Goal: Transaction & Acquisition: Purchase product/service

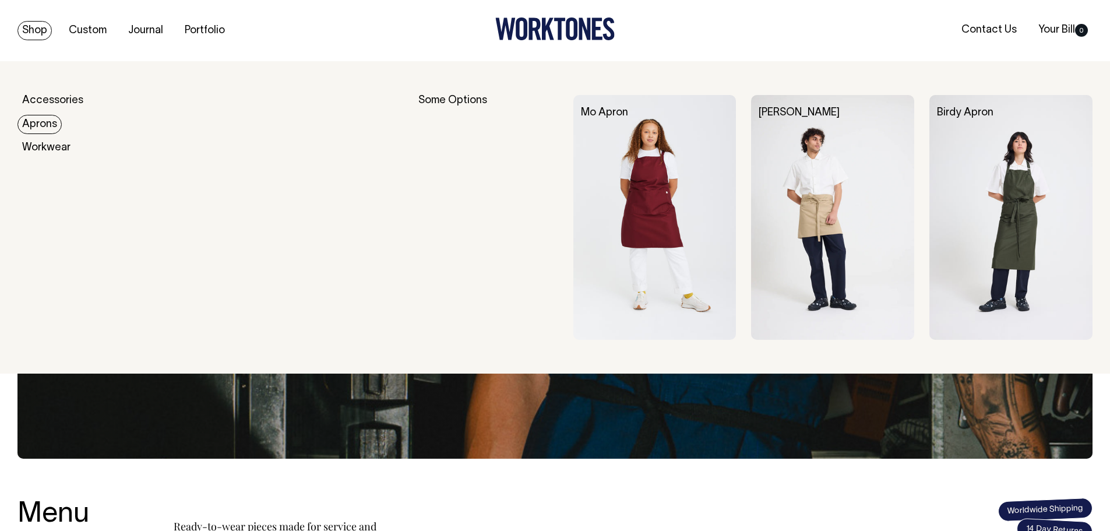
click at [34, 121] on link "Aprons" at bounding box center [39, 124] width 44 height 19
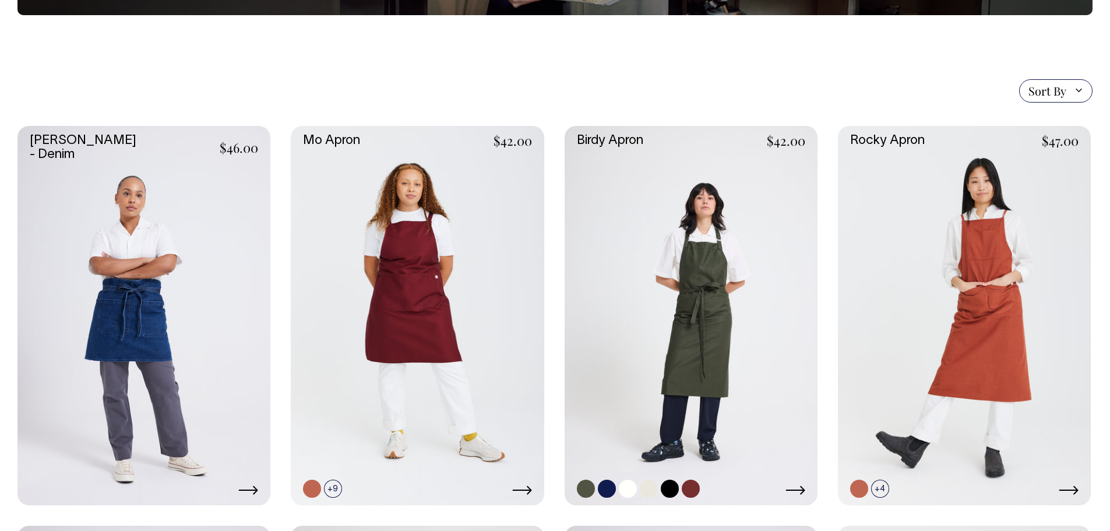
scroll to position [233, 0]
click at [686, 256] on link at bounding box center [691, 314] width 253 height 379
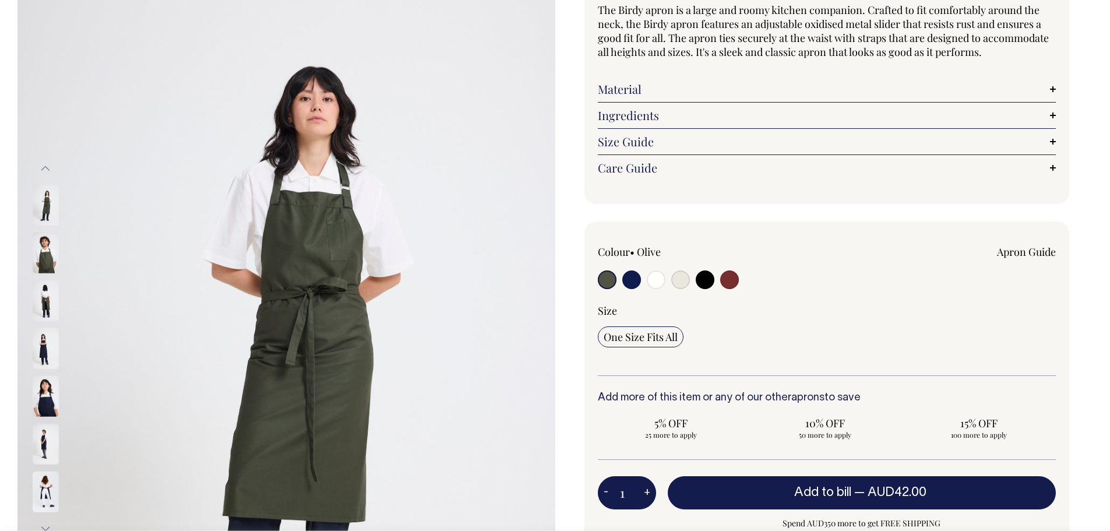
scroll to position [117, 0]
click at [290, 267] on img at bounding box center [286, 348] width 538 height 807
click at [687, 82] on link "Material" at bounding box center [827, 89] width 459 height 14
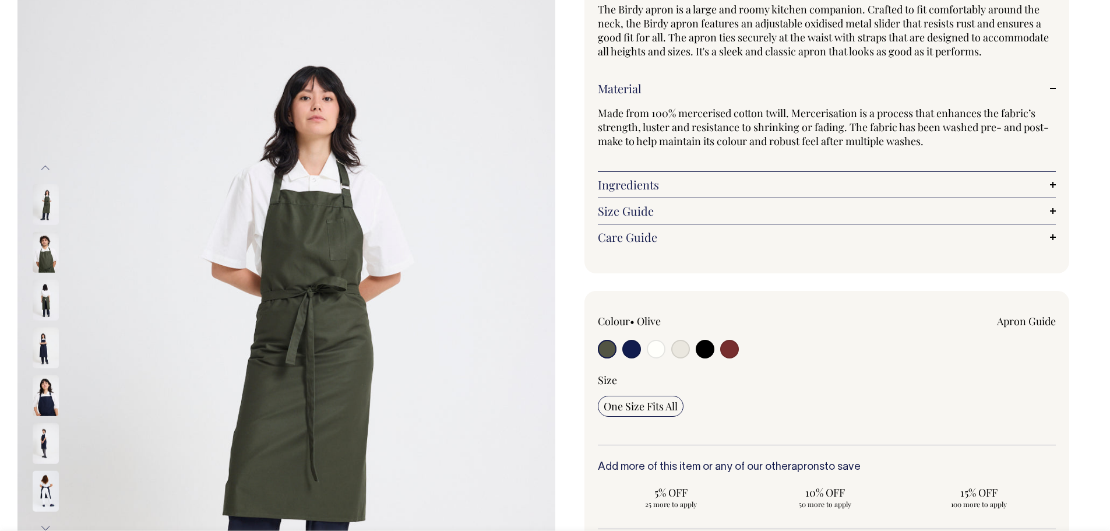
click at [687, 82] on link "Material" at bounding box center [827, 89] width 459 height 14
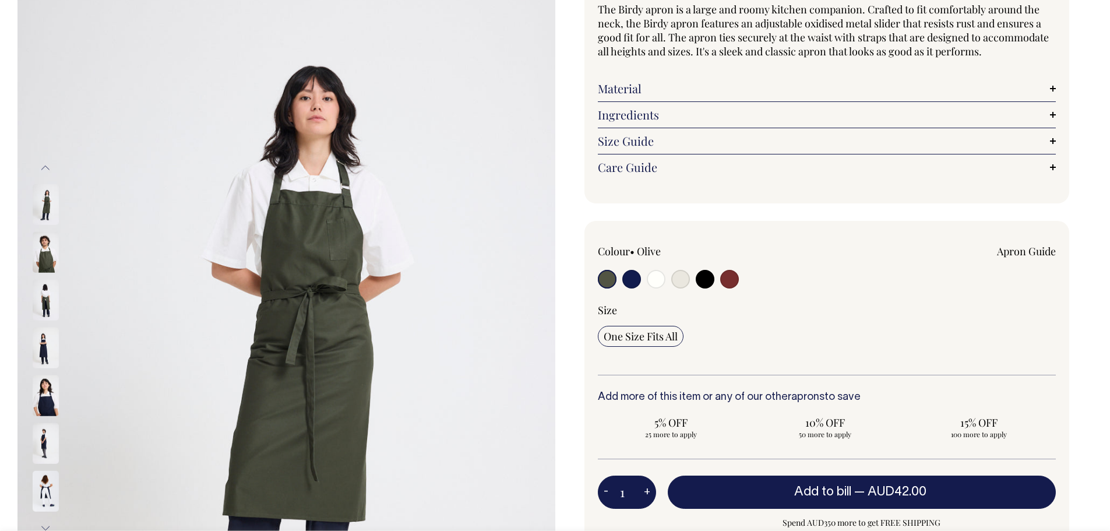
click at [677, 278] on input "radio" at bounding box center [680, 279] width 19 height 19
radio input "true"
select select "Natural"
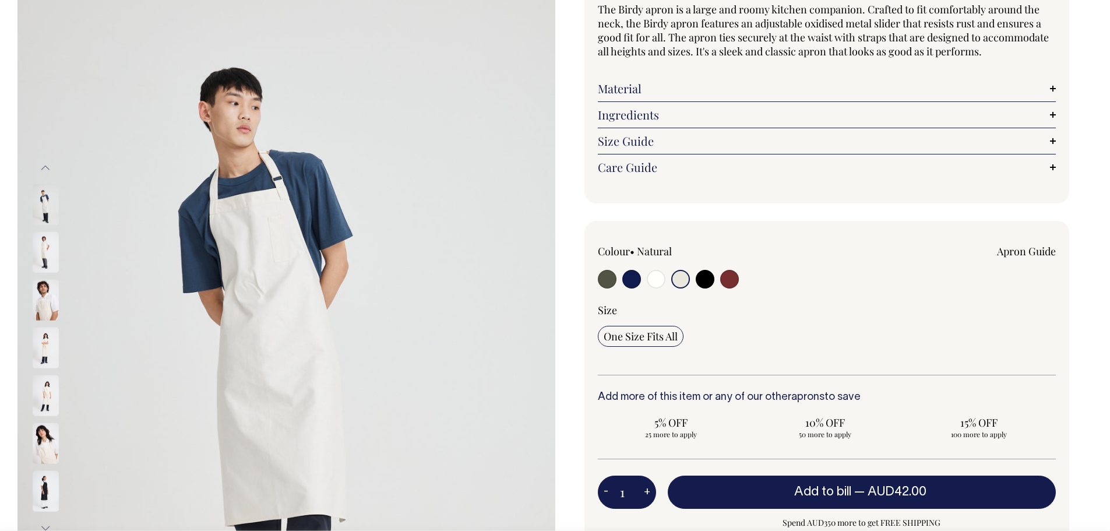
click at [730, 276] on input "radio" at bounding box center [729, 279] width 19 height 19
radio input "true"
select select "Burgundy"
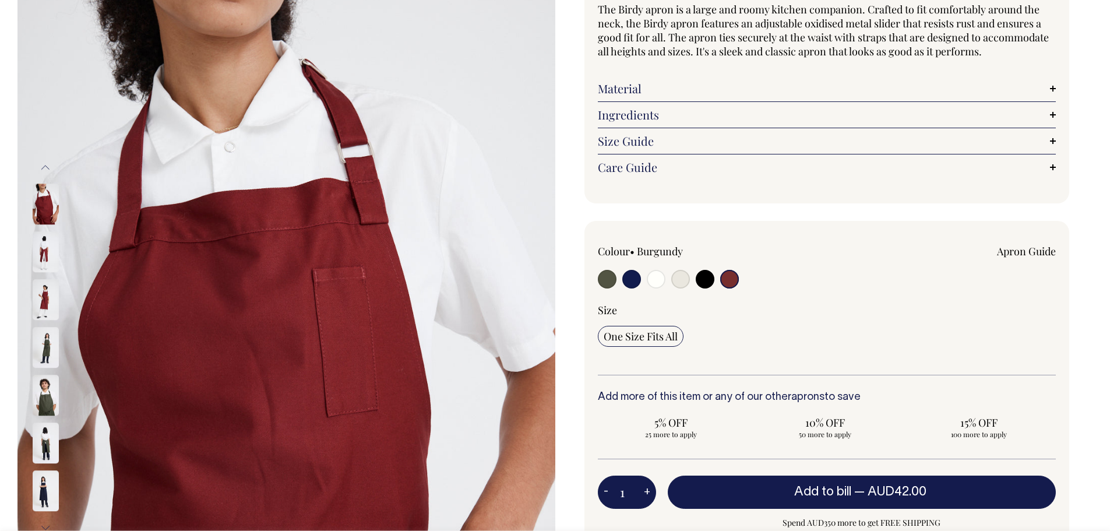
click at [46, 202] on img at bounding box center [46, 204] width 26 height 41
click at [42, 245] on img at bounding box center [46, 252] width 26 height 41
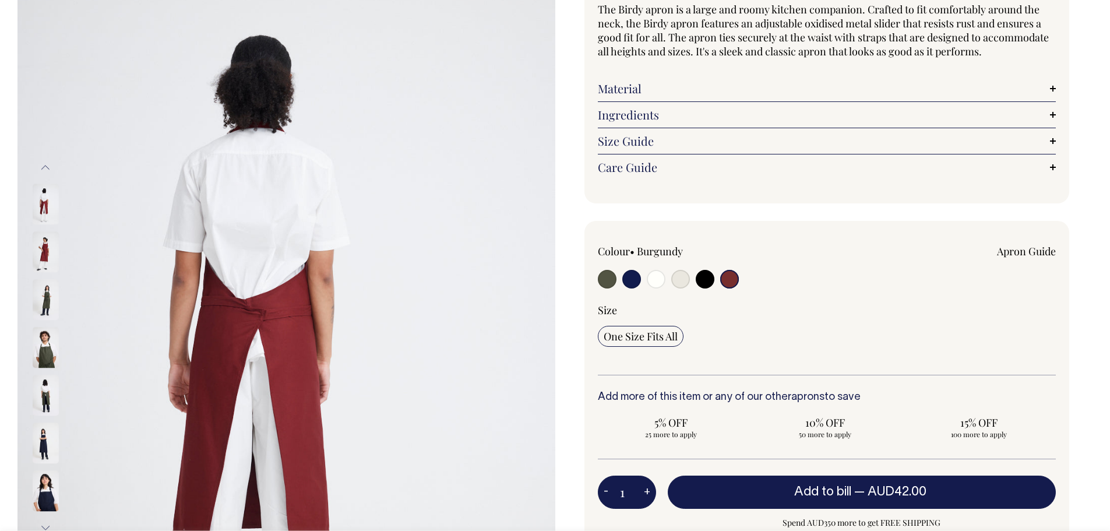
click at [41, 255] on img at bounding box center [46, 252] width 26 height 41
